Goal: Task Accomplishment & Management: Manage account settings

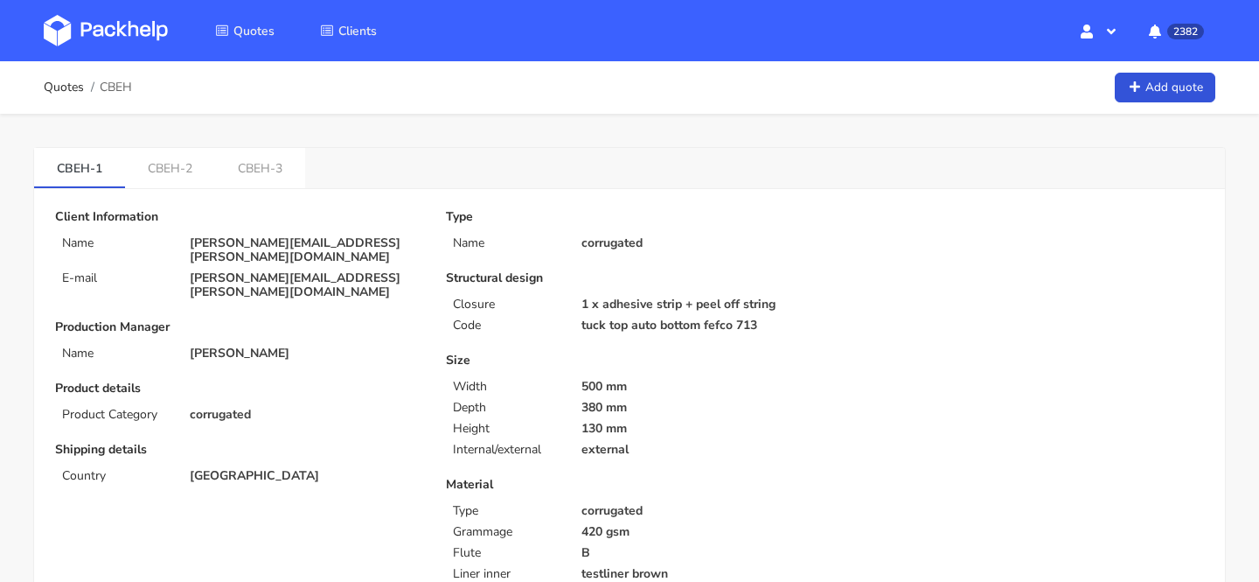
click at [117, 88] on span "CBEH" at bounding box center [116, 87] width 32 height 14
copy span "CBEH"
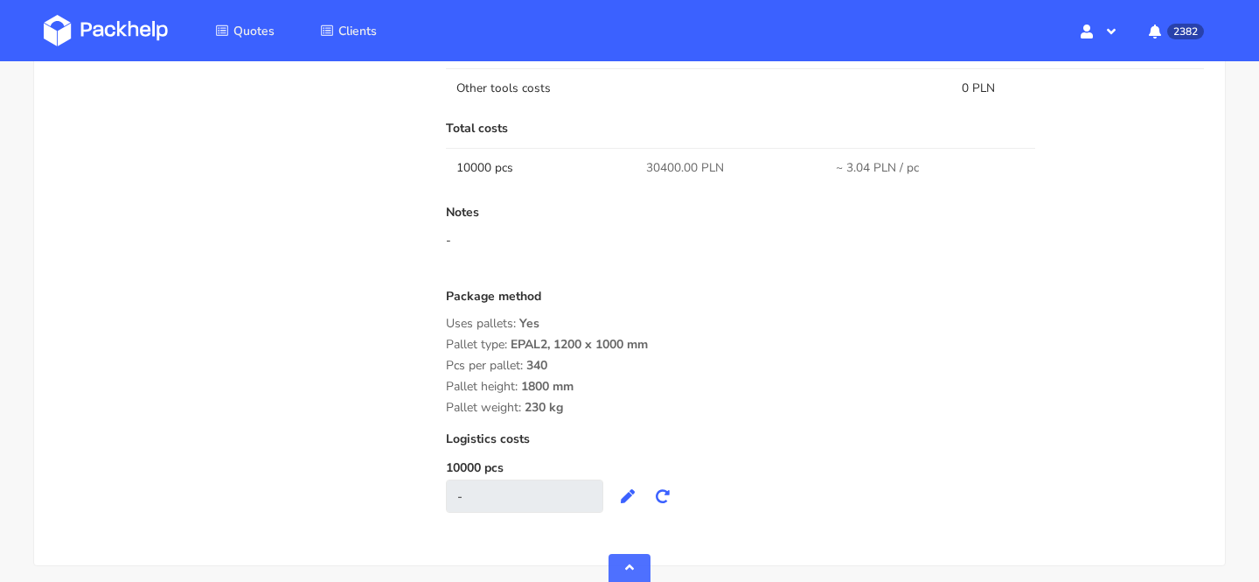
scroll to position [1579, 0]
click at [666, 173] on span "30400.00 PLN" at bounding box center [685, 171] width 78 height 17
copy span "30400.00"
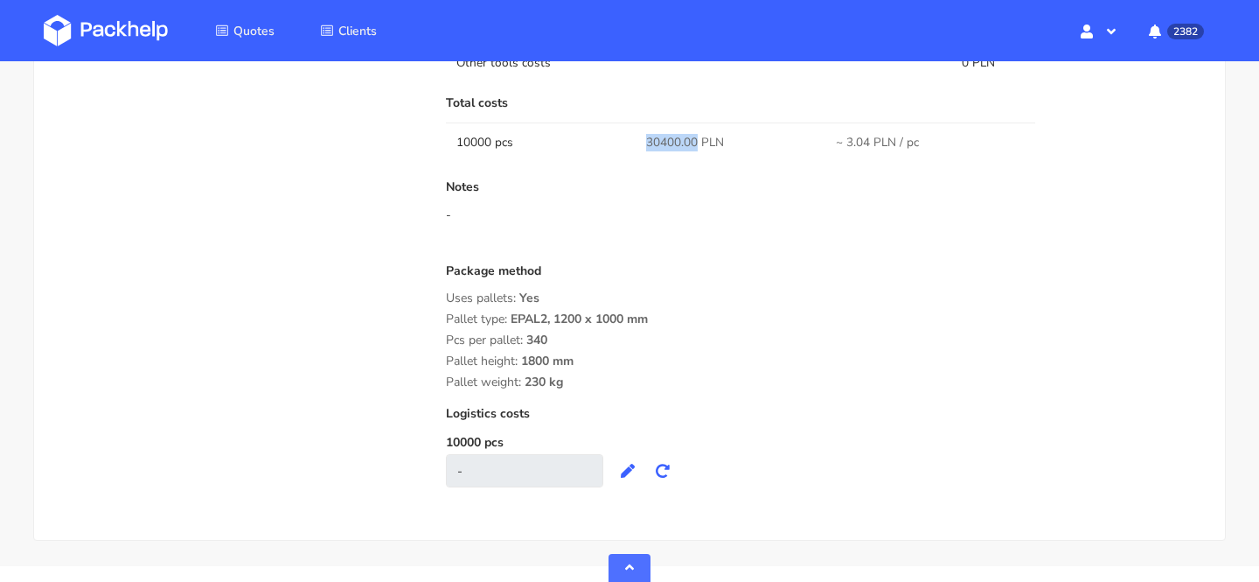
scroll to position [1539, 0]
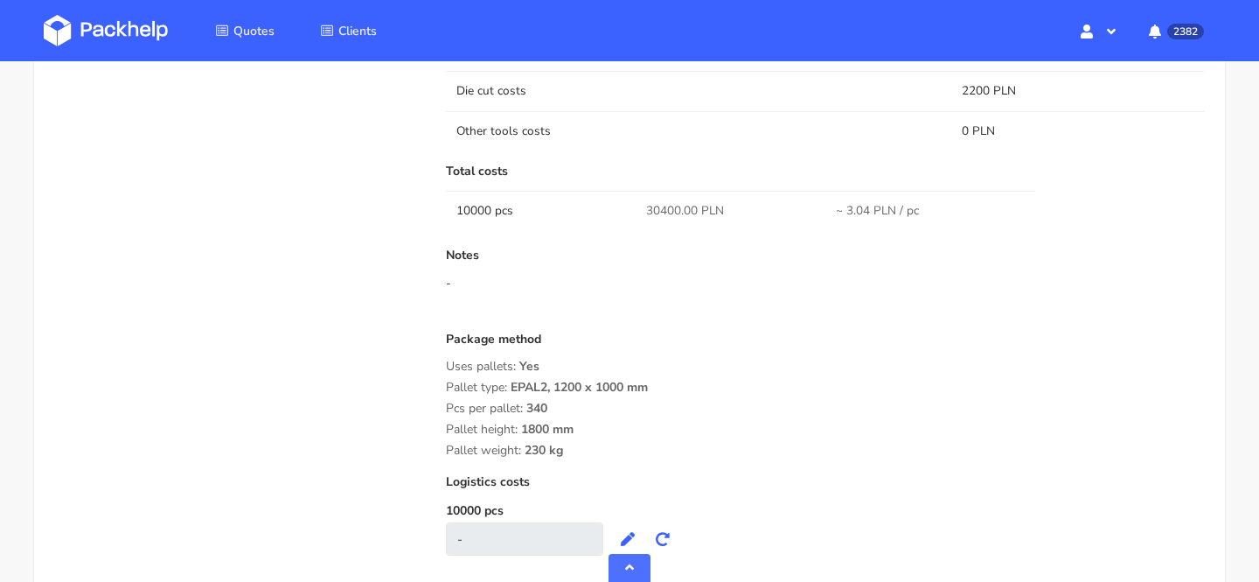
click at [727, 317] on div "Notes -" at bounding box center [825, 283] width 758 height 70
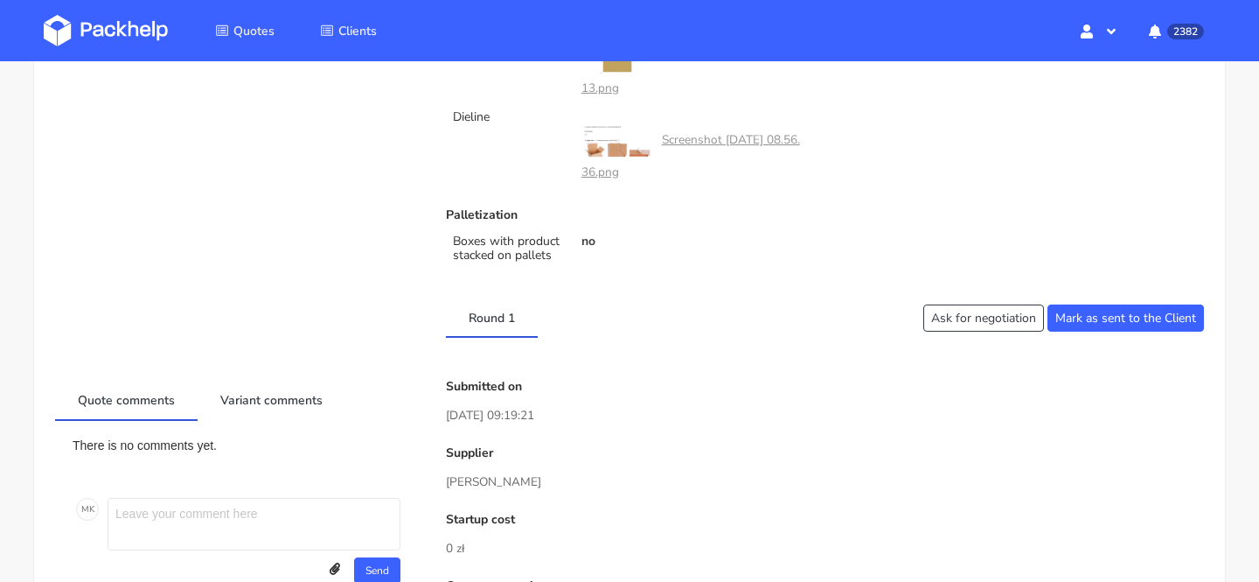
scroll to position [0, 0]
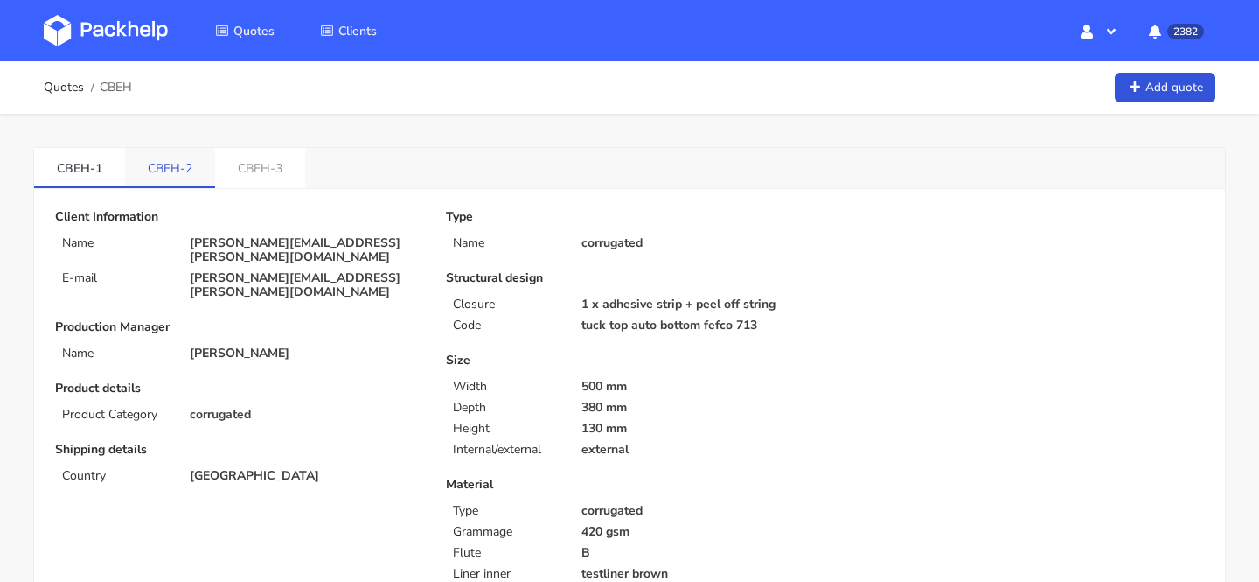
click at [188, 148] on link "CBEH-2" at bounding box center [170, 167] width 90 height 38
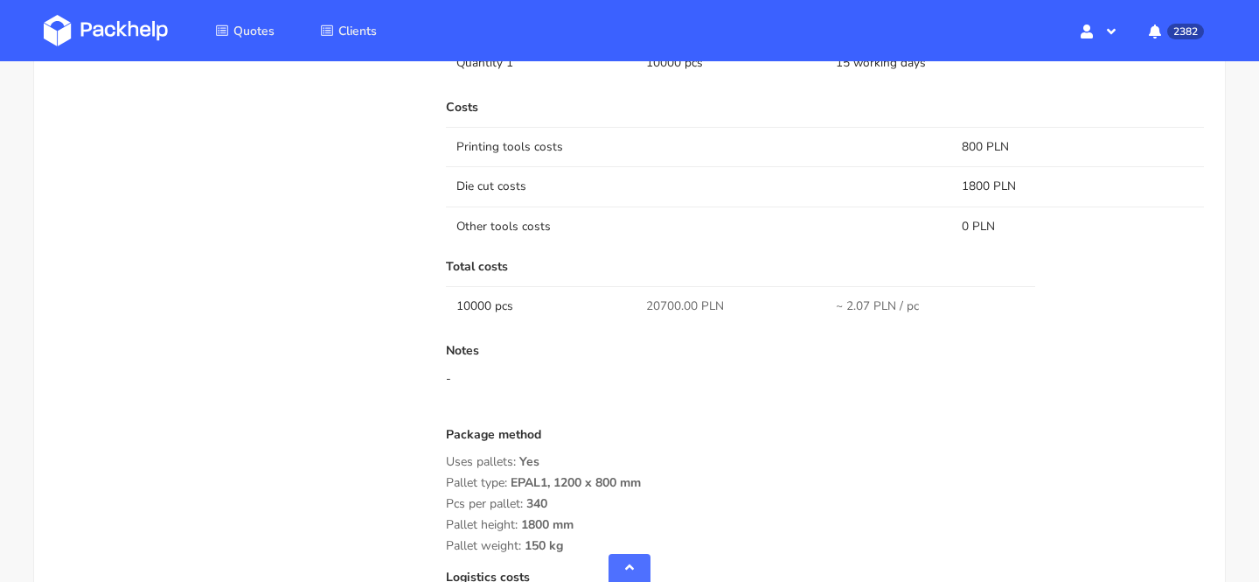
scroll to position [1440, 0]
click at [668, 305] on span "20700.00 PLN" at bounding box center [685, 309] width 78 height 17
copy span "20700.00"
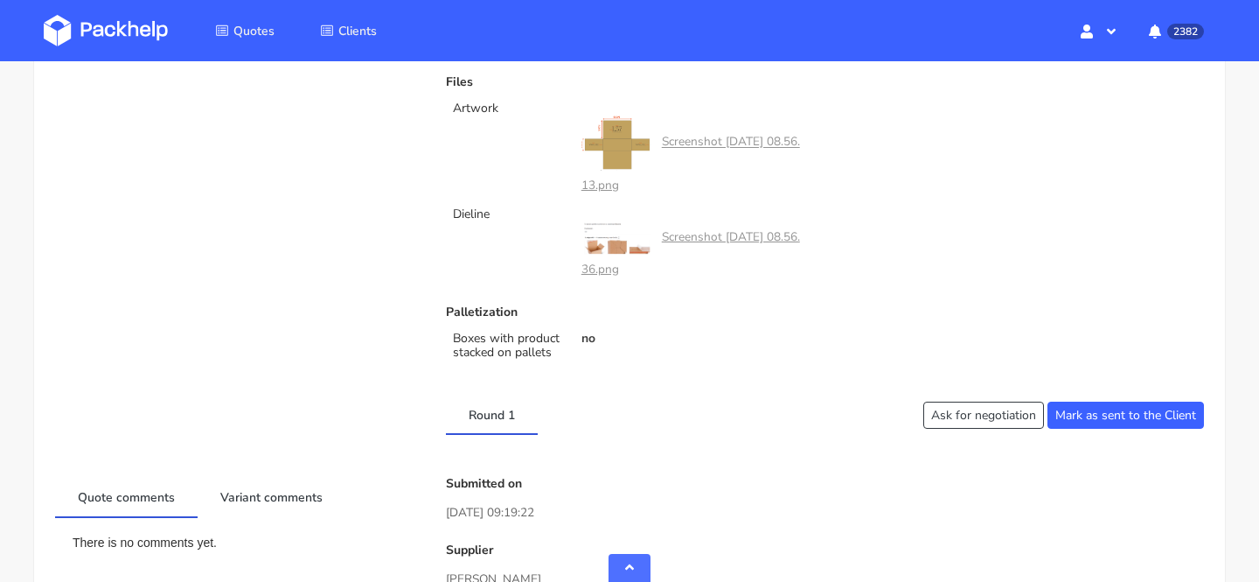
scroll to position [0, 0]
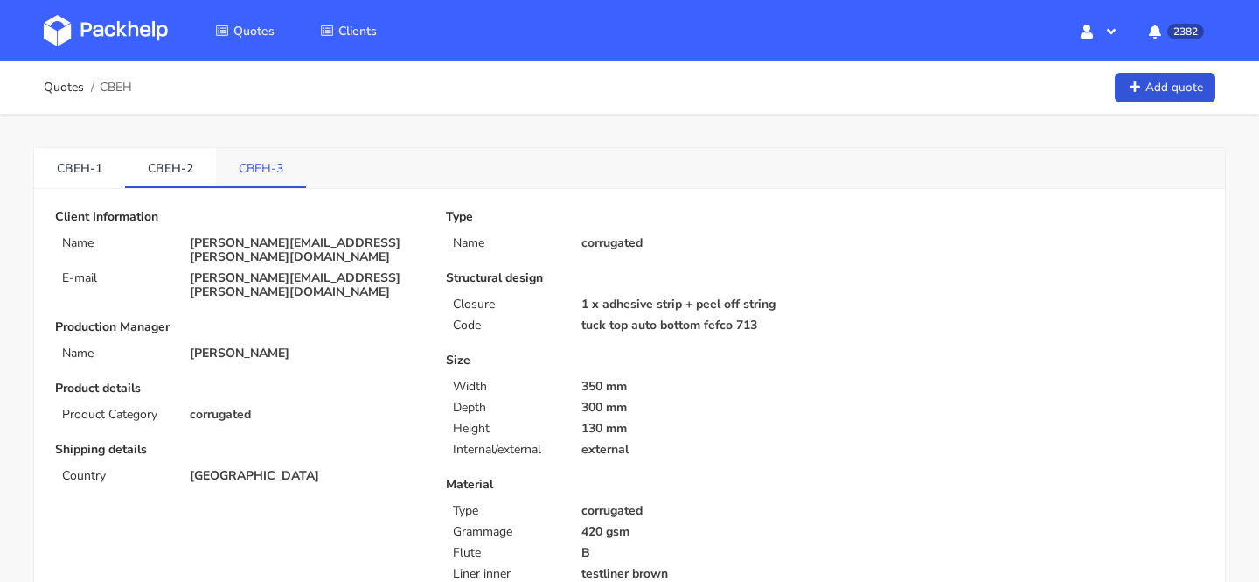
click at [270, 154] on link "CBEH-3" at bounding box center [261, 167] width 90 height 38
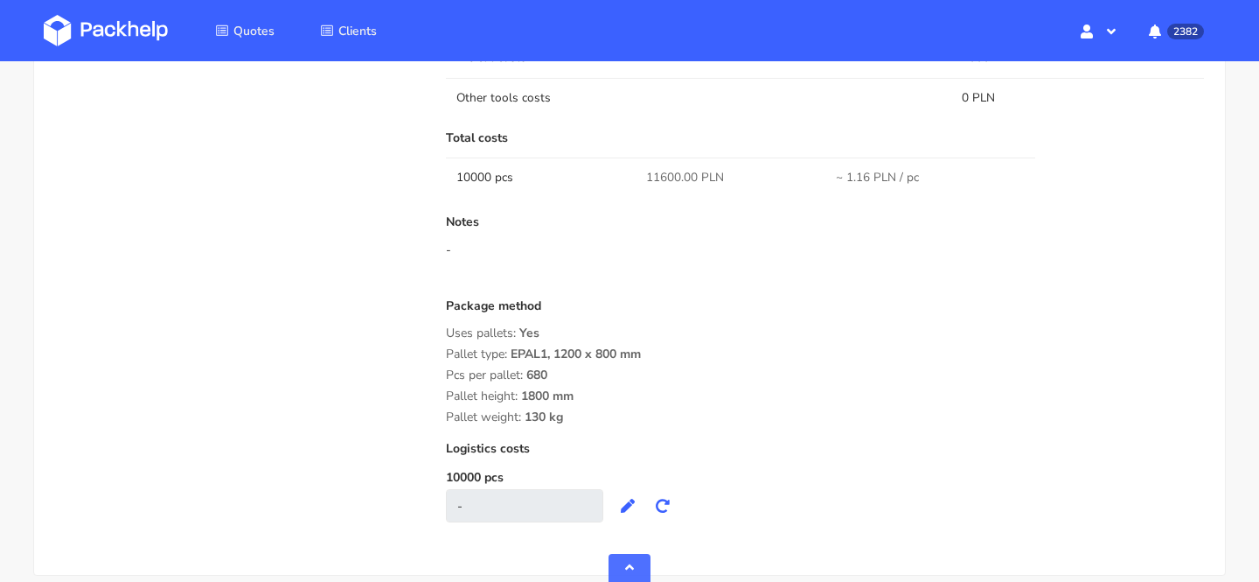
scroll to position [1523, 0]
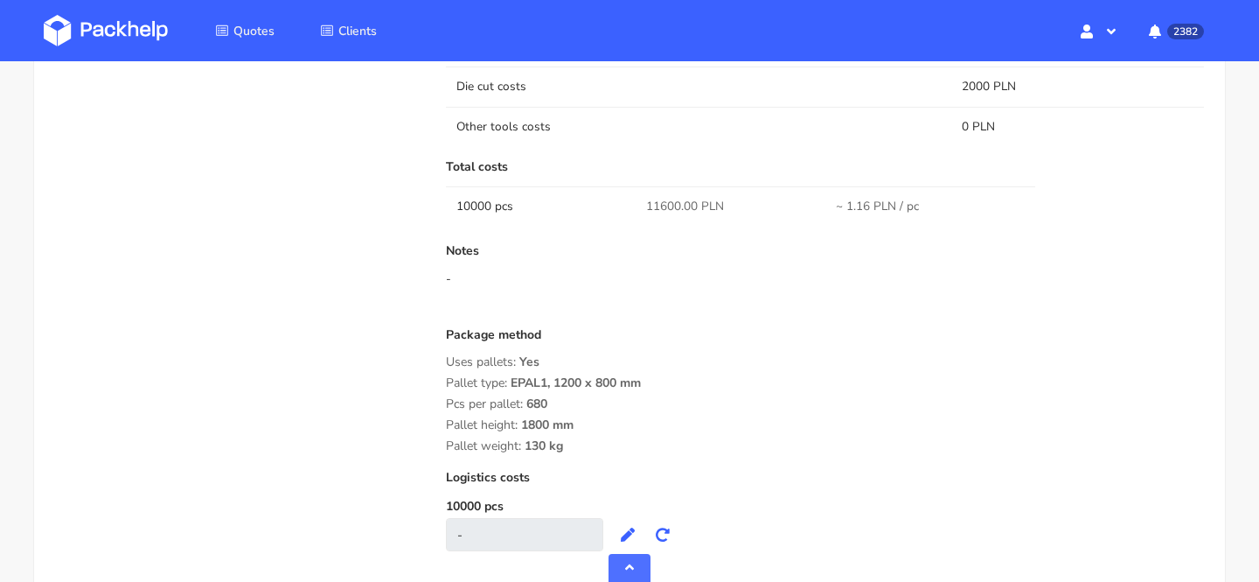
click at [672, 211] on span "11600.00 PLN" at bounding box center [685, 206] width 78 height 17
copy span "11600.00"
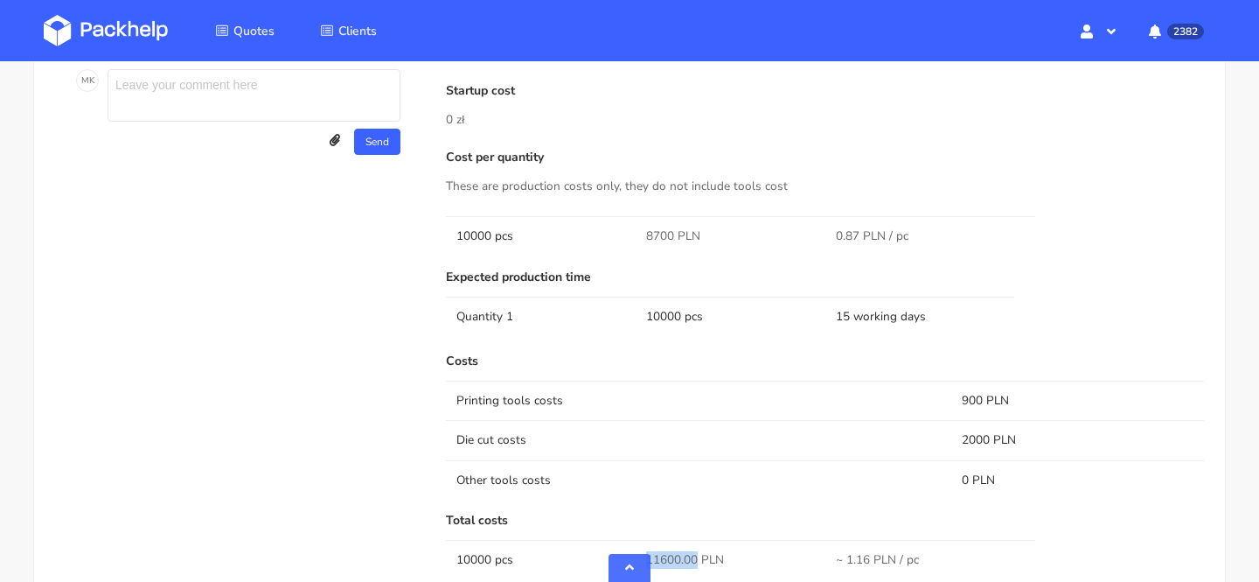
scroll to position [1210, 0]
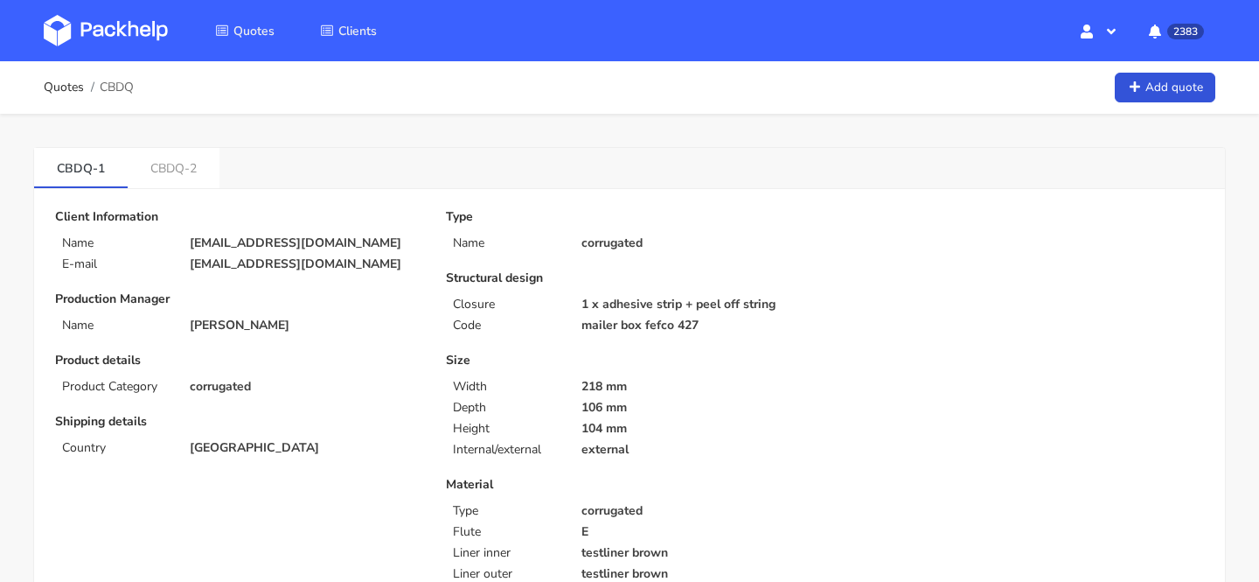
click at [132, 37] on img at bounding box center [106, 30] width 124 height 31
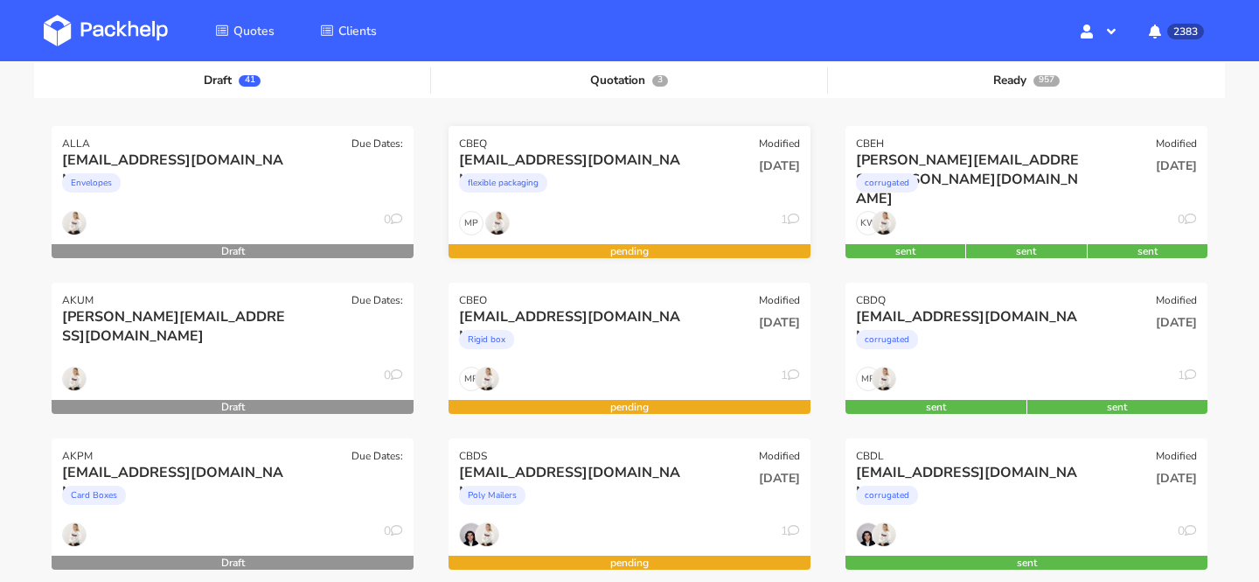
scroll to position [215, 0]
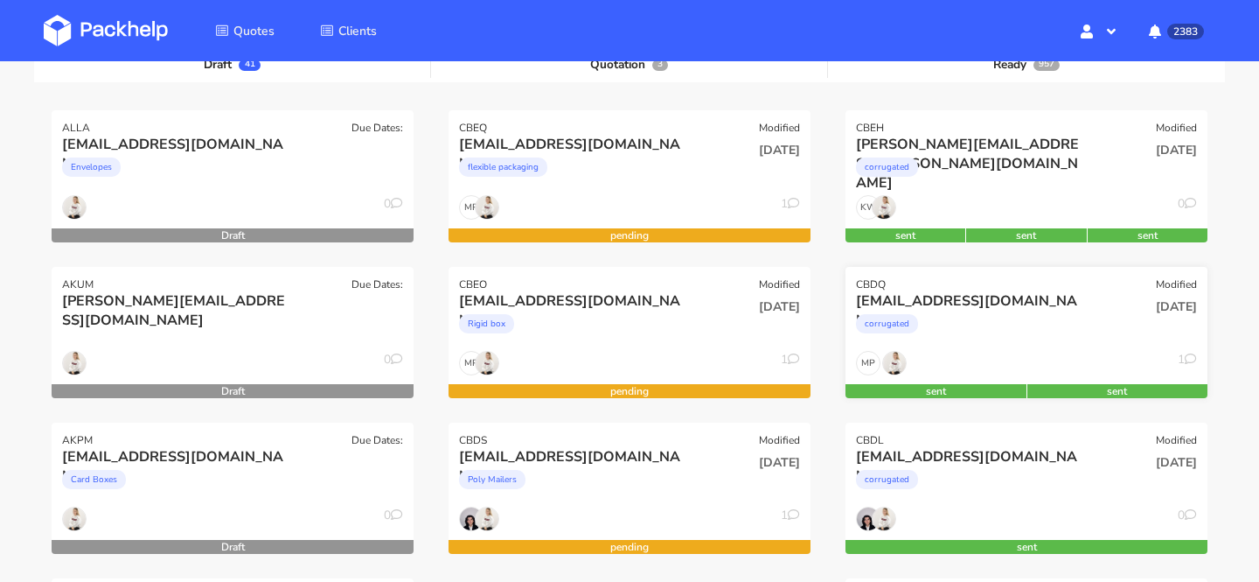
click at [1036, 317] on div "corrugated" at bounding box center [972, 327] width 232 height 35
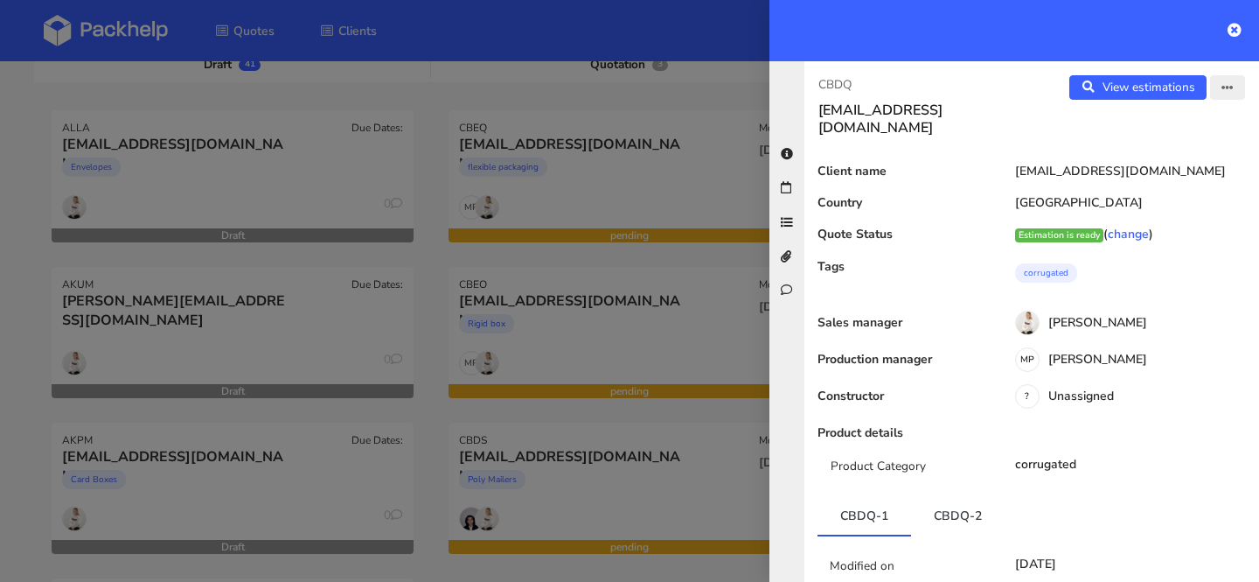
click at [1242, 96] on button "button" at bounding box center [1227, 87] width 35 height 24
click at [1191, 142] on link "Edit quote" at bounding box center [1171, 156] width 154 height 29
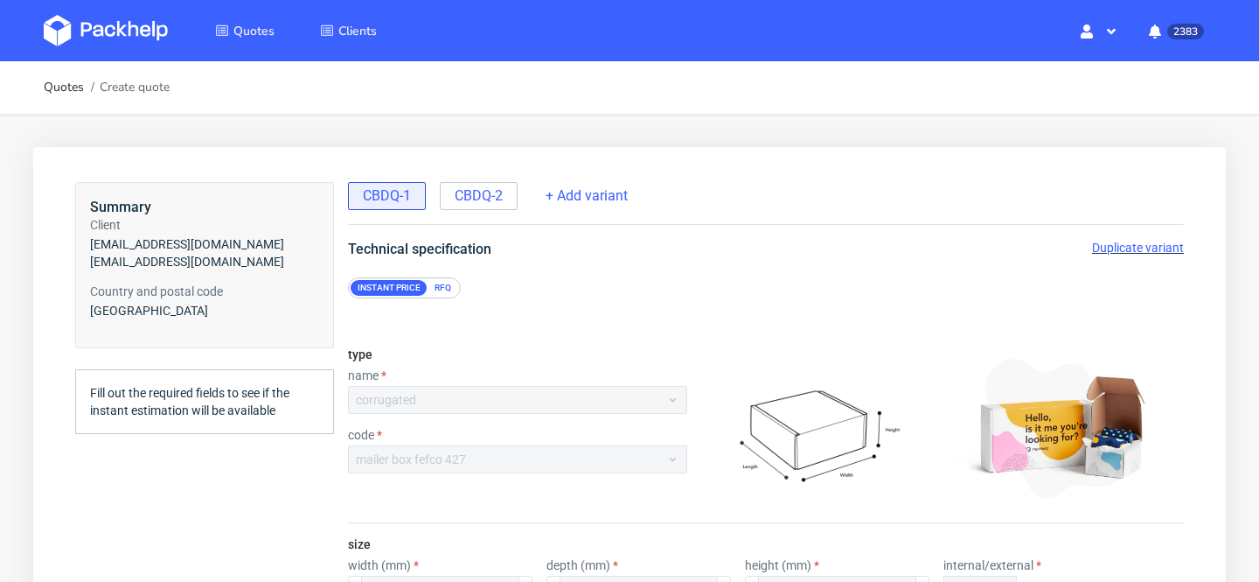
click at [1170, 247] on span "Duplicate variant" at bounding box center [1138, 248] width 92 height 14
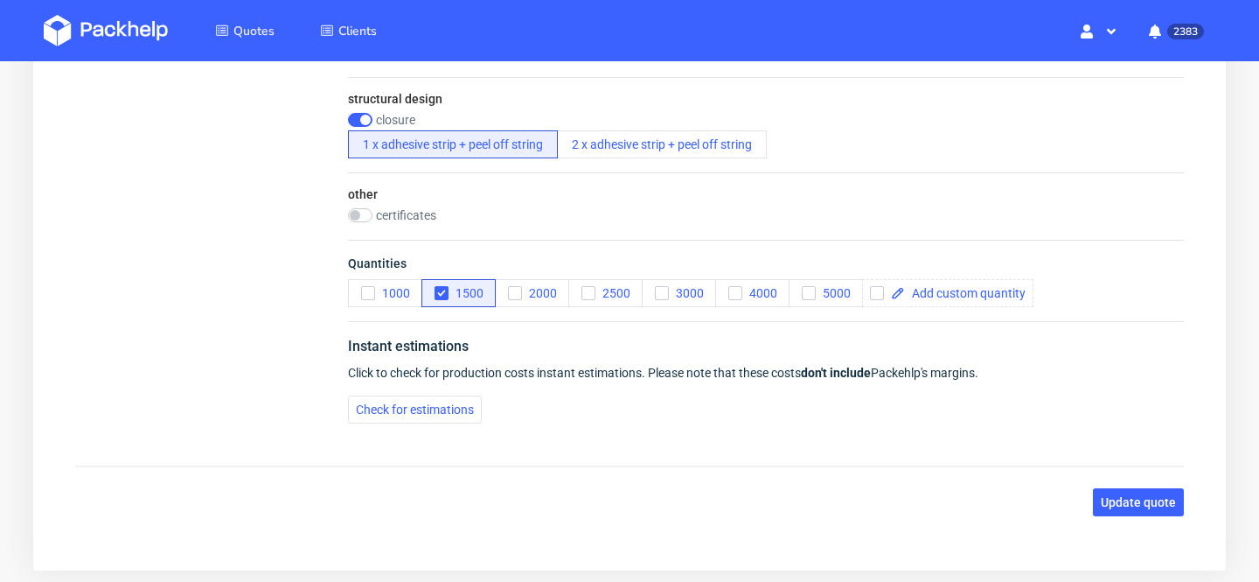
scroll to position [1301, 0]
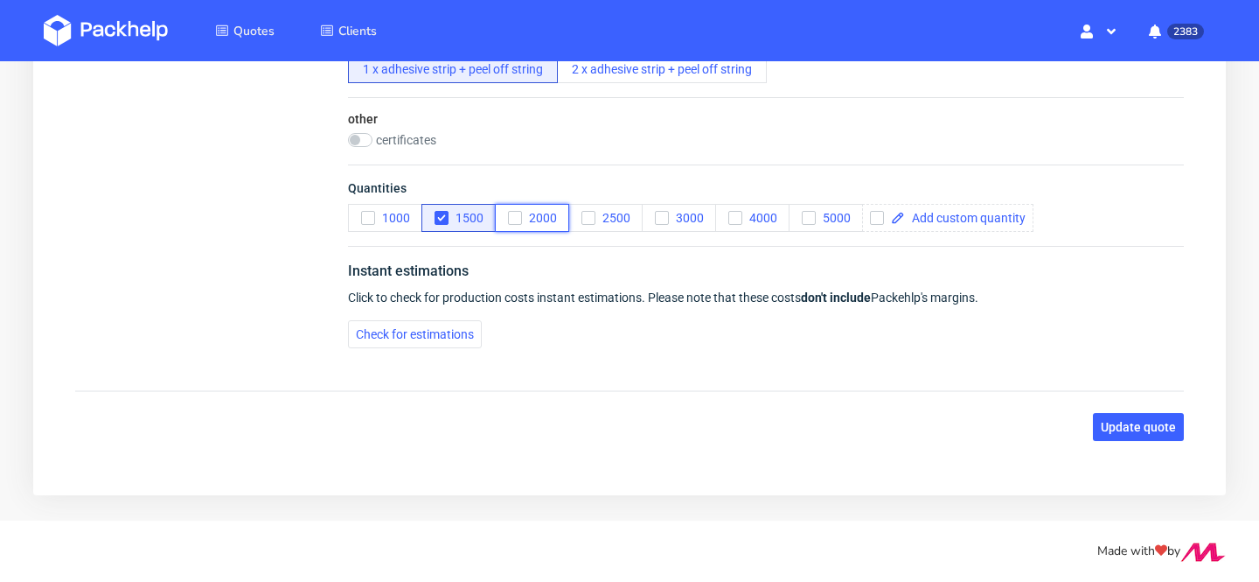
click at [545, 208] on button "2000" at bounding box center [532, 218] width 74 height 28
click at [472, 220] on span "1500" at bounding box center [466, 218] width 35 height 14
click at [1169, 422] on span "Update quote" at bounding box center [1138, 427] width 75 height 12
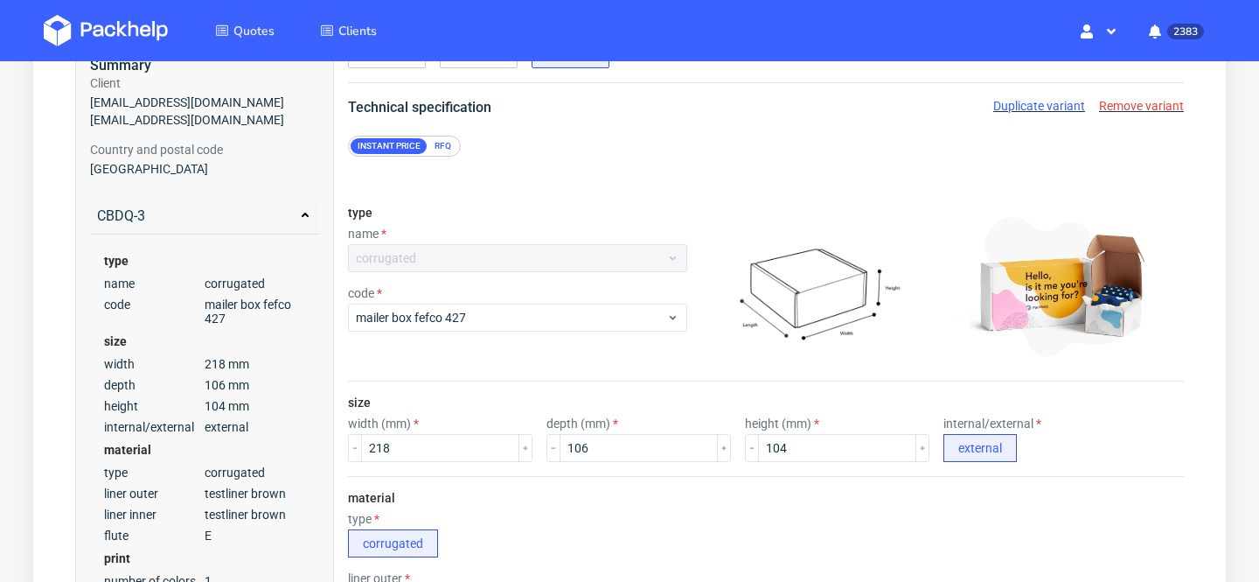
scroll to position [0, 0]
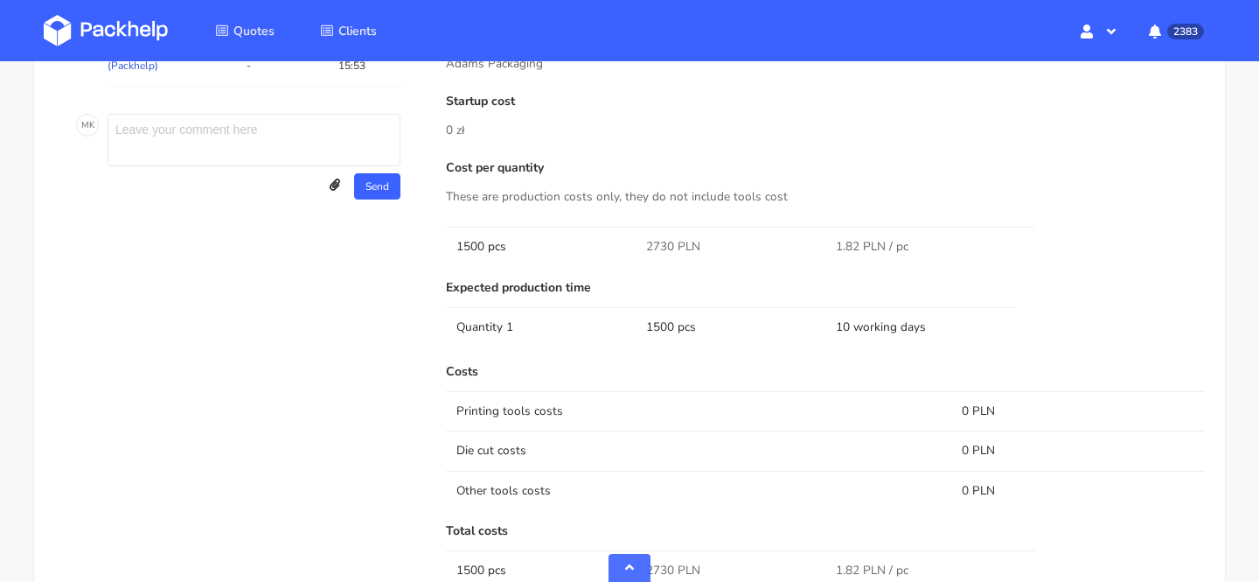
scroll to position [826, 0]
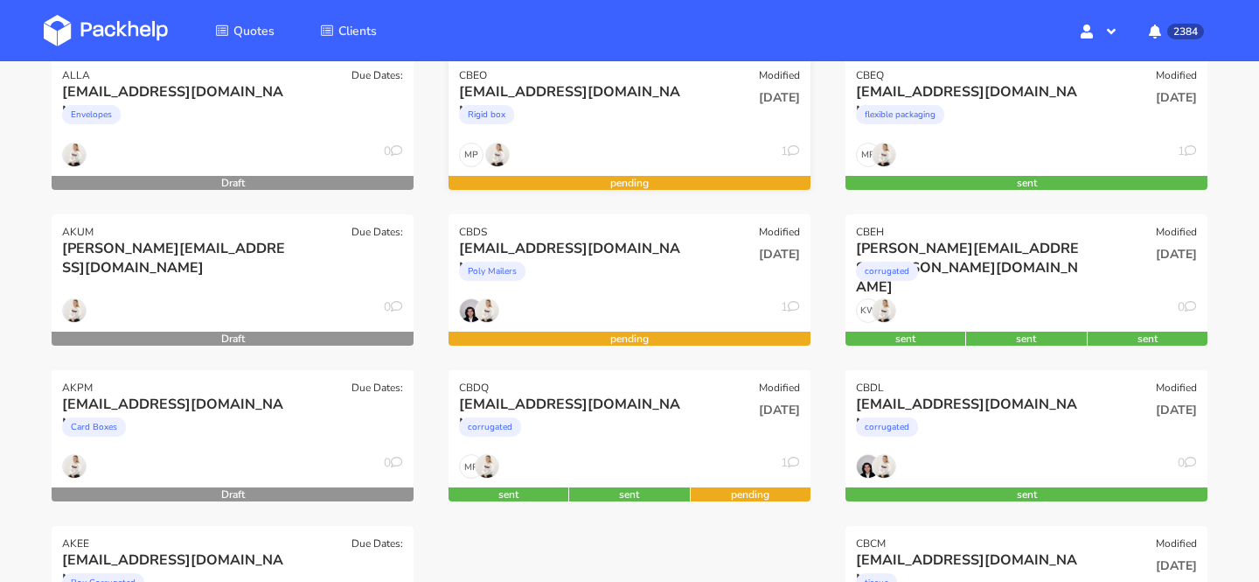
scroll to position [341, 0]
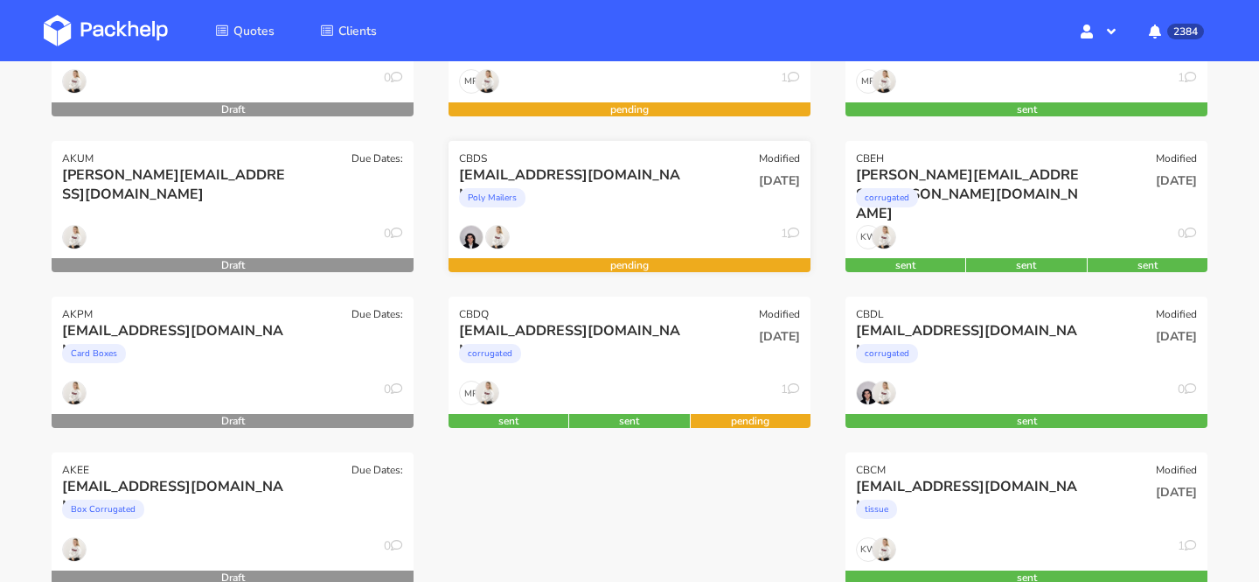
click at [601, 170] on div "[EMAIL_ADDRESS][DOMAIN_NAME]" at bounding box center [575, 174] width 232 height 19
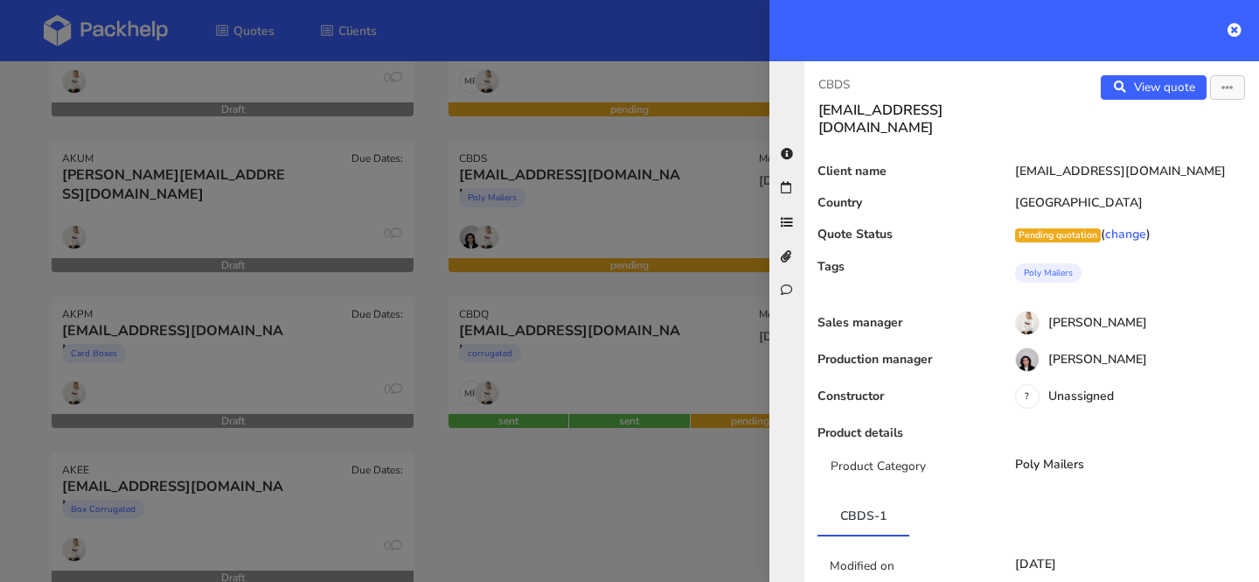
click at [835, 89] on p "CBDS" at bounding box center [918, 84] width 199 height 19
copy p "CBDS"
click at [844, 81] on p "CBDS" at bounding box center [918, 84] width 199 height 19
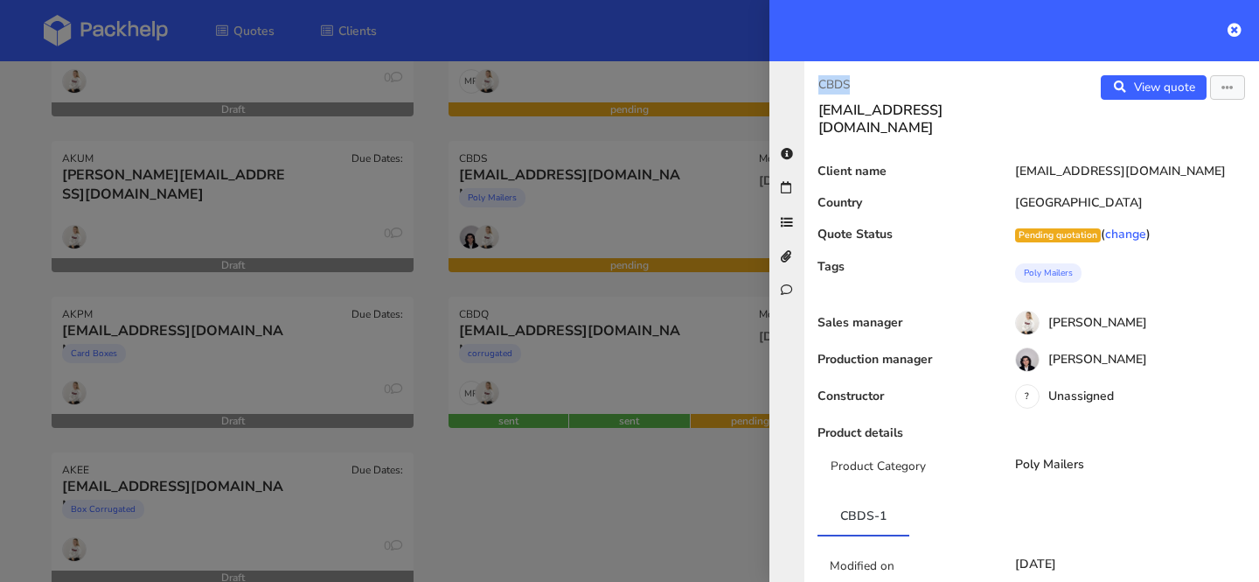
copy p "CBDS"
click at [520, 334] on div at bounding box center [629, 291] width 1259 height 582
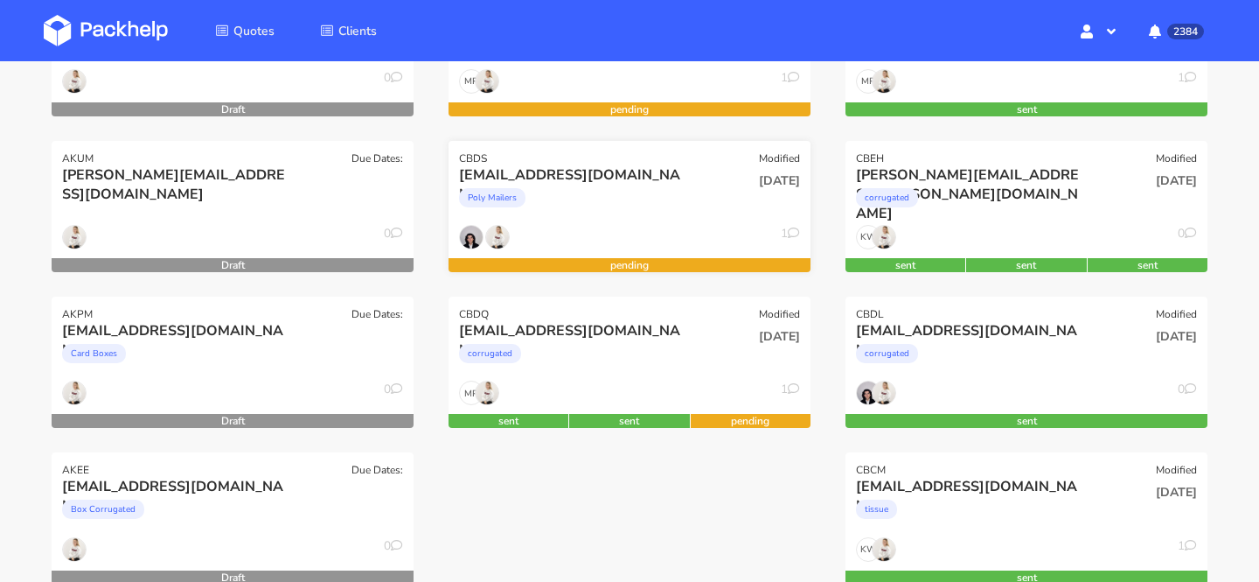
scroll to position [0, 0]
